Goal: Find specific page/section: Find specific page/section

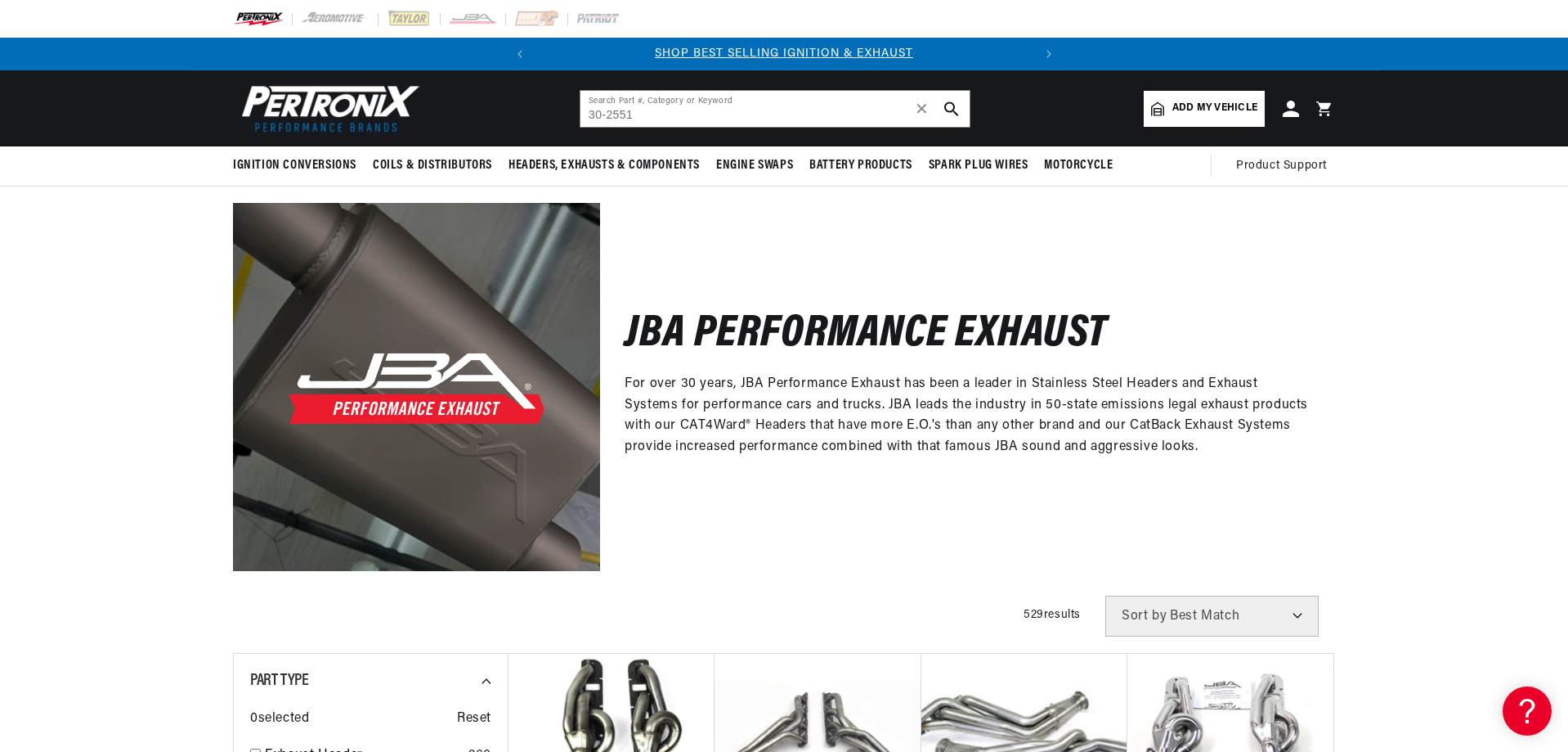
type input "30-2551"
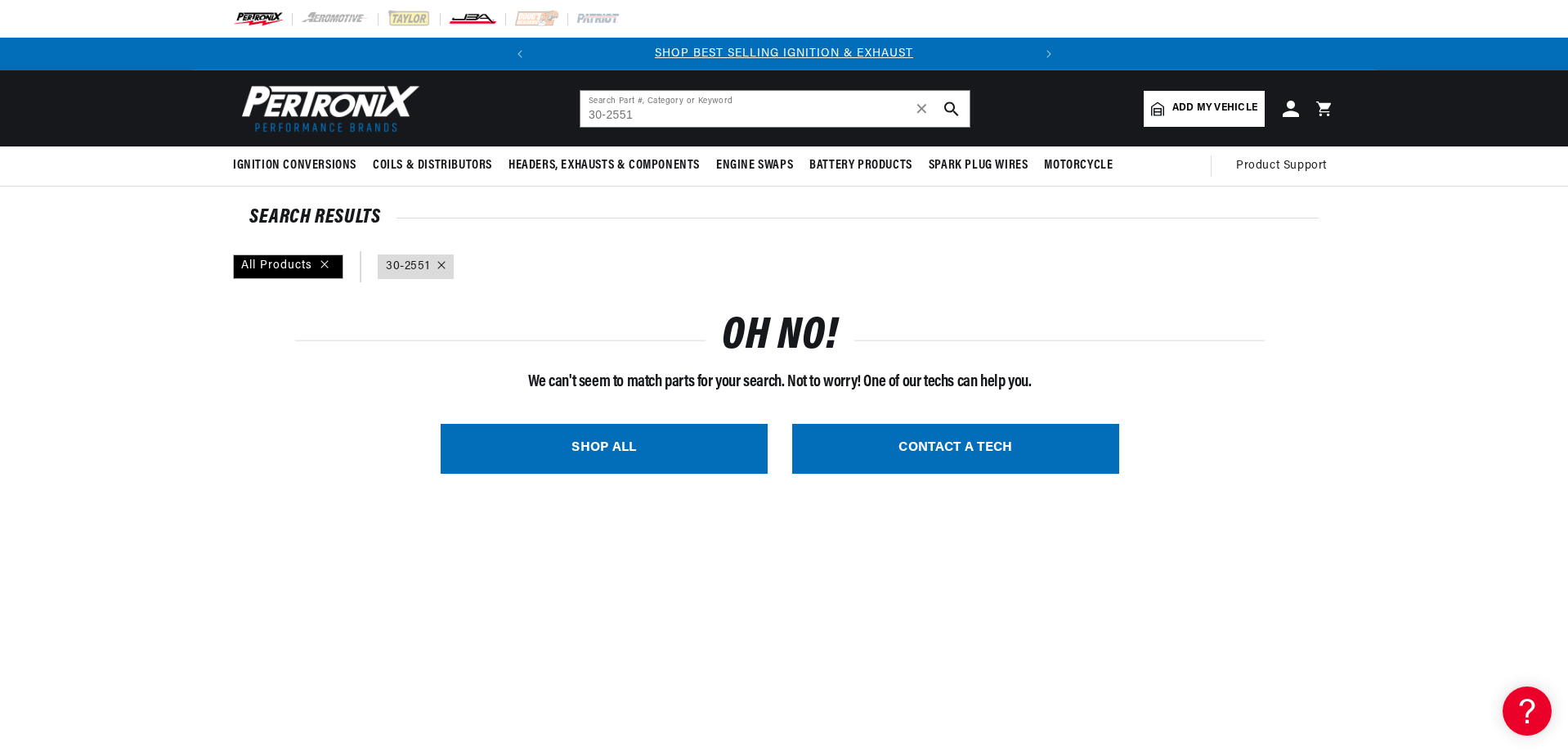
click at [489, 23] on img at bounding box center [472, 19] width 50 height 18
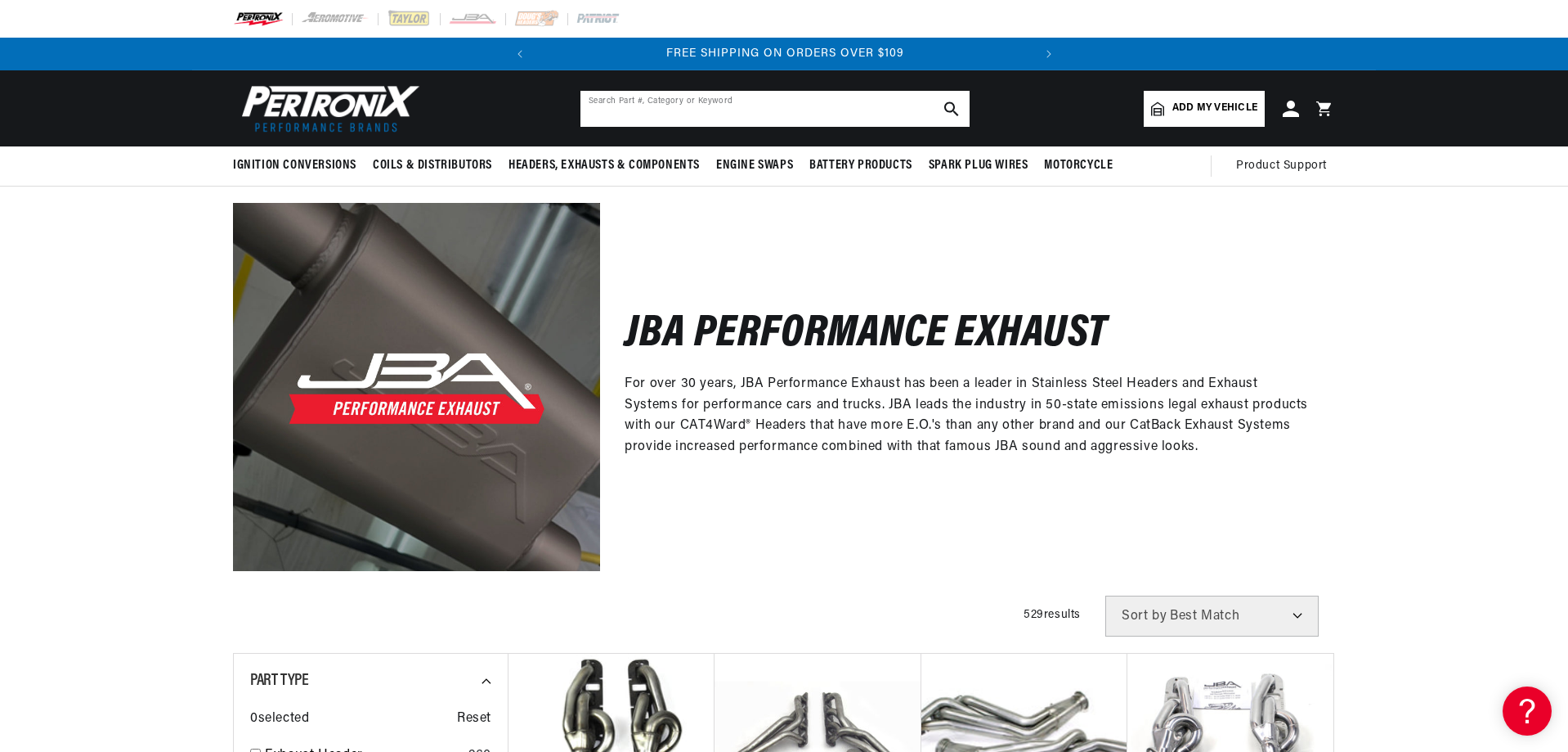
click at [718, 121] on input "text" at bounding box center [775, 109] width 389 height 36
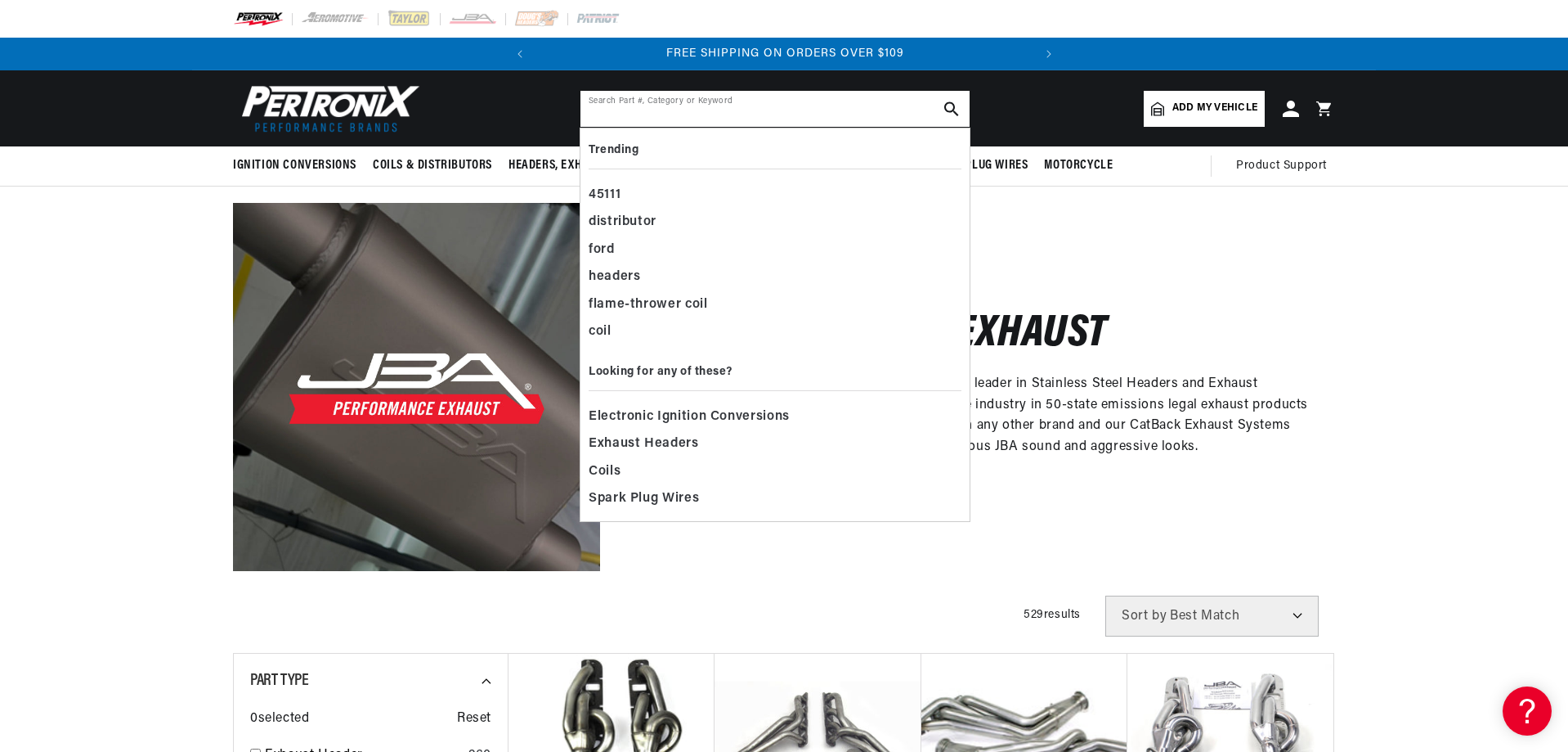
paste input "JBA-30-2551"
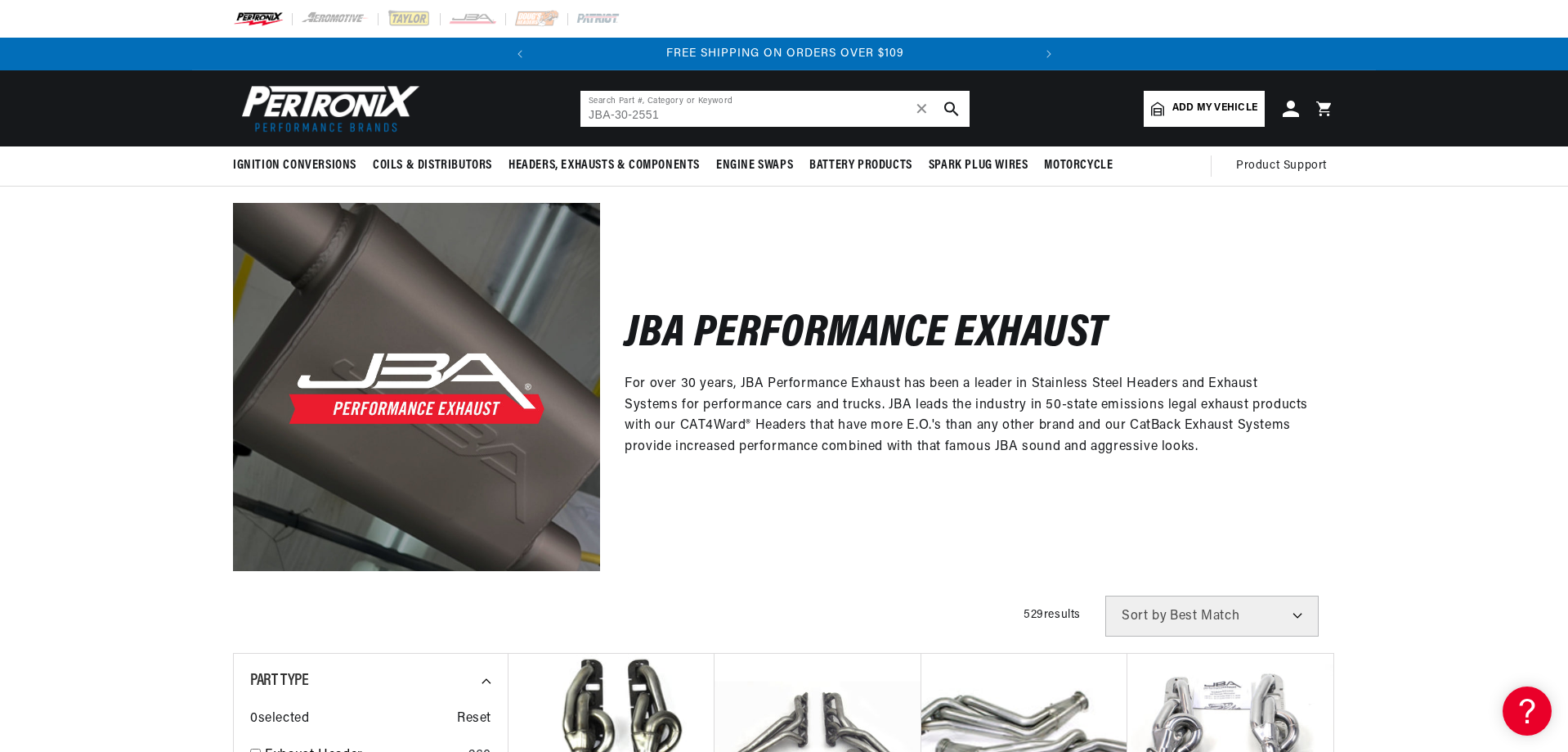
drag, startPoint x: 613, startPoint y: 115, endPoint x: 498, endPoint y: 107, distance: 115.3
click at [498, 107] on header "Ignition Conversions Back Ignition Conversions Shop by Feature" at bounding box center [784, 108] width 1184 height 76
type input "30-2551"
